Goal: Check status: Check status

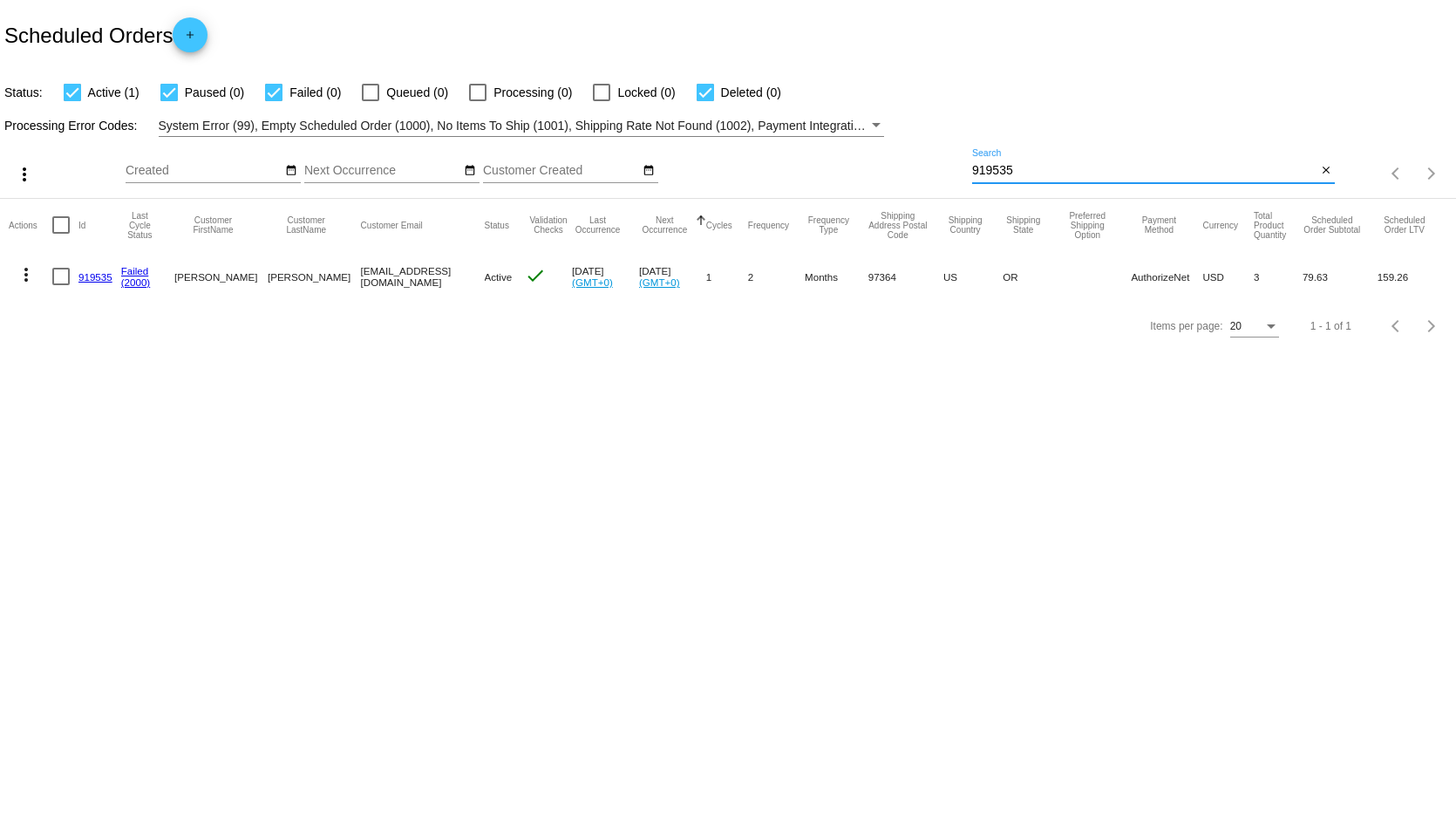
click at [1043, 174] on input "919535" at bounding box center [1144, 171] width 344 height 14
drag, startPoint x: 996, startPoint y: 162, endPoint x: 932, endPoint y: 155, distance: 64.4
click at [932, 155] on div "more_vert Oct Jan Feb Mar [DATE]" at bounding box center [728, 168] width 1456 height 62
paste input "972060"
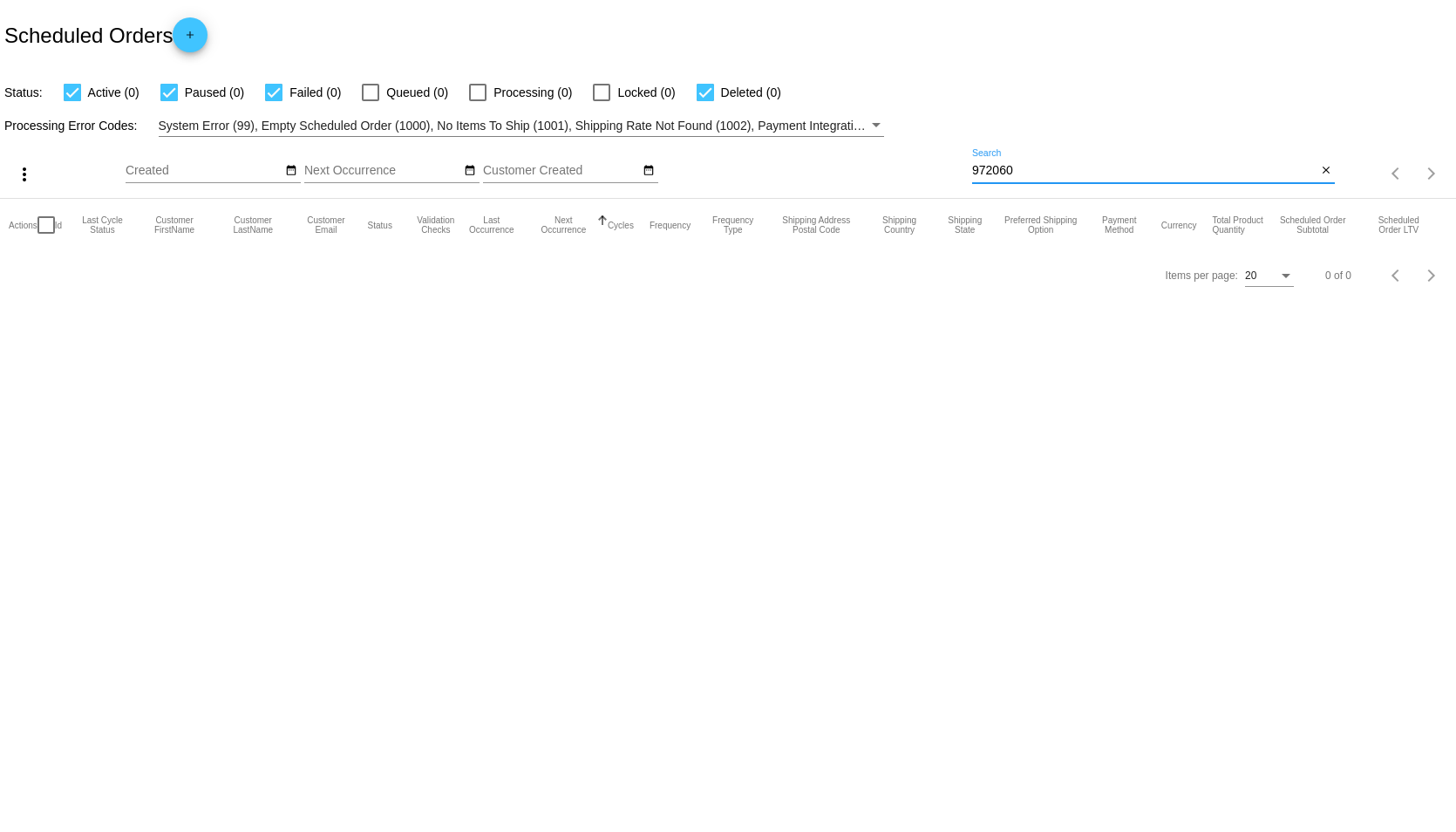
click at [1000, 171] on input "972060" at bounding box center [1144, 171] width 344 height 14
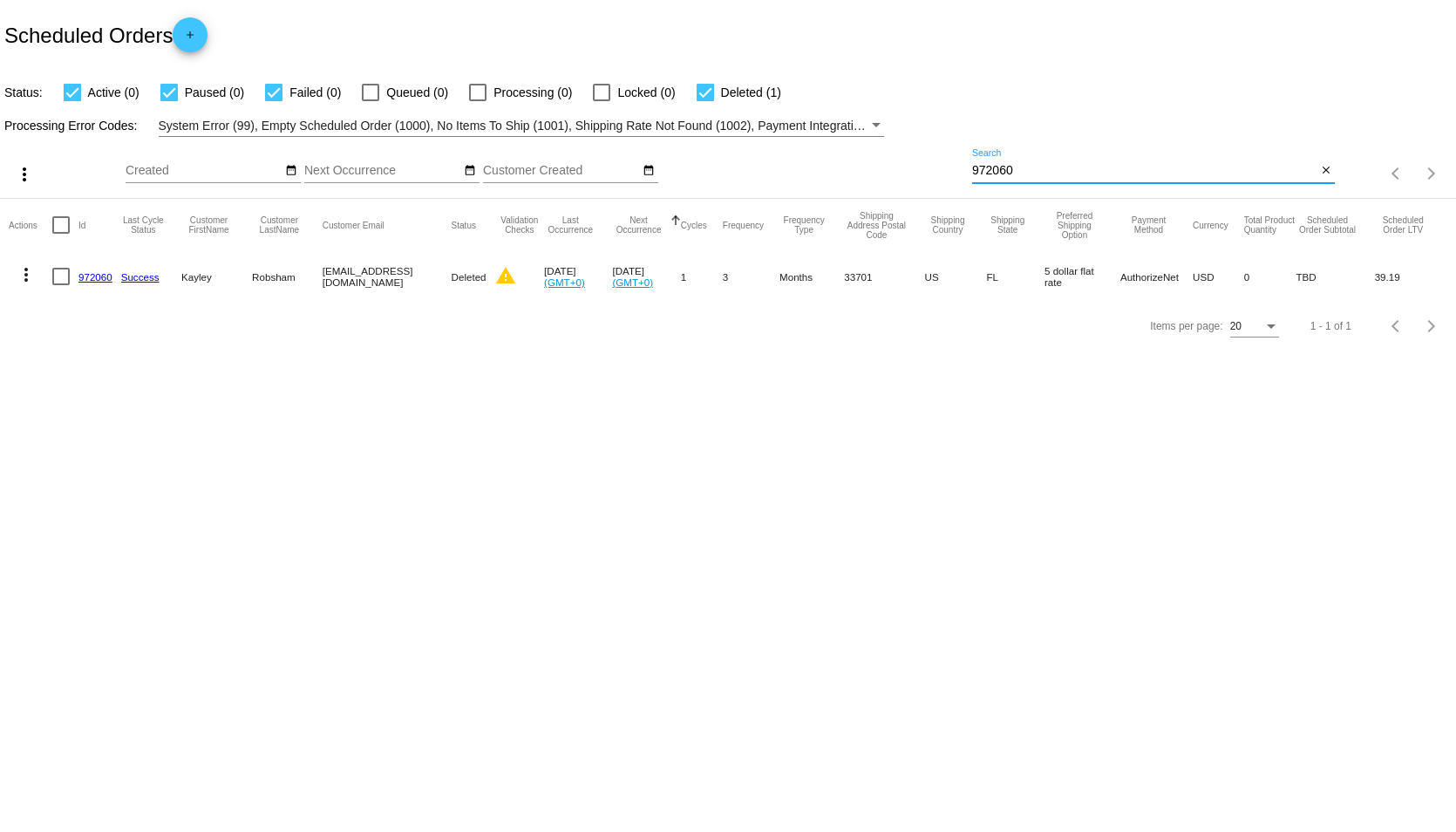
type input "972060"
click at [370, 457] on body "Scheduled Orders add Status: Active (0) Paused (0) Failed (0) Queued (0) Proces…" at bounding box center [728, 416] width 1456 height 832
drag, startPoint x: 513, startPoint y: 280, endPoint x: 50, endPoint y: 278, distance: 463.0
click at [50, 278] on mat-row "more_vert 972060 Success [GEOGRAPHIC_DATA][PERSON_NAME][GEOGRAPHIC_DATA] [EMAIL…" at bounding box center [728, 277] width 1438 height 51
copy mat-row "972060 Success [PERSON_NAME] [EMAIL_ADDRESS][DOMAIN_NAME] Deleted warning"
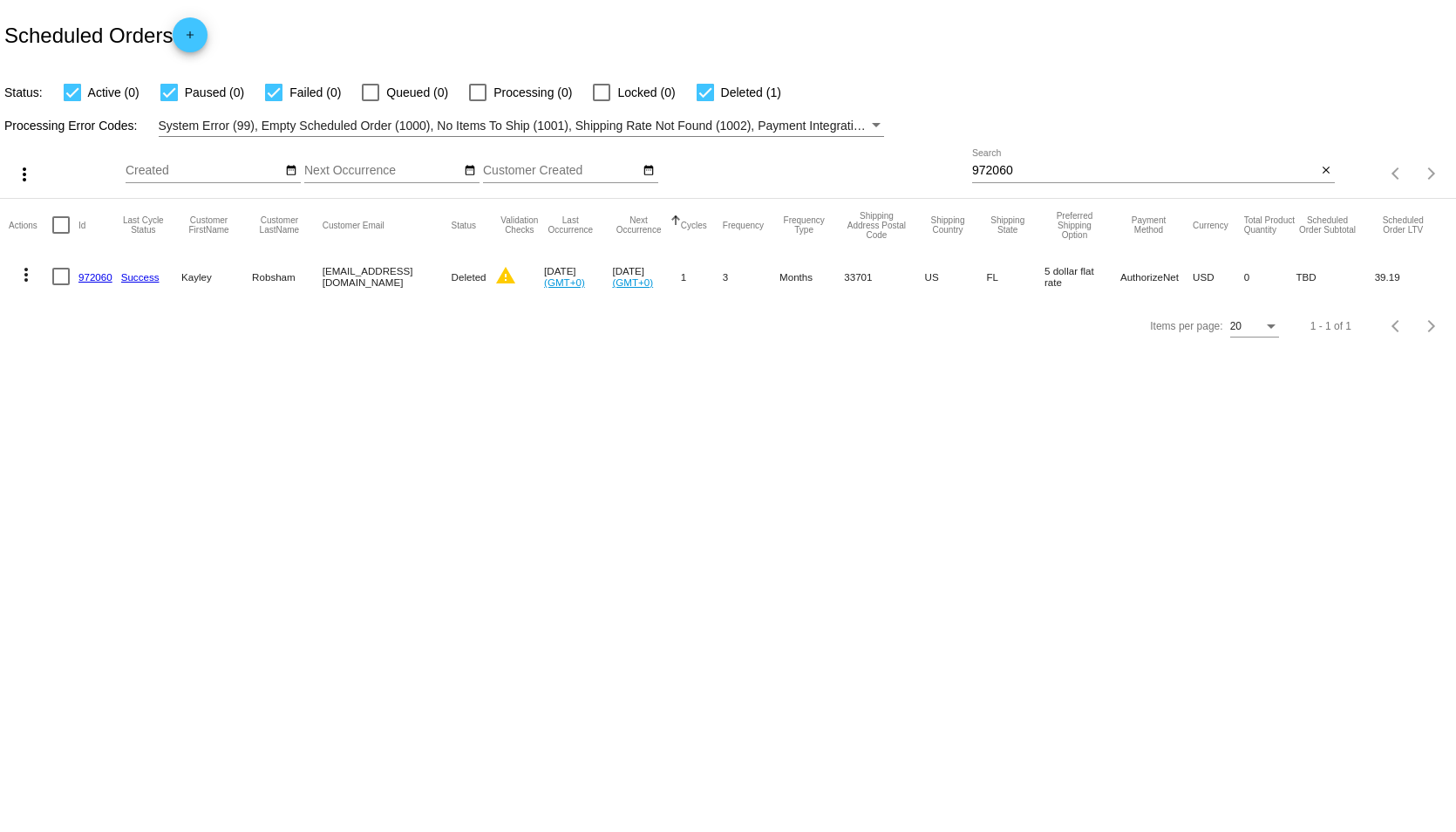
click at [323, 497] on body "Scheduled Orders add Status: Active (0) Paused (0) Failed (0) Queued (0) Proces…" at bounding box center [728, 416] width 1456 height 832
